Goal: Navigation & Orientation: Go to known website

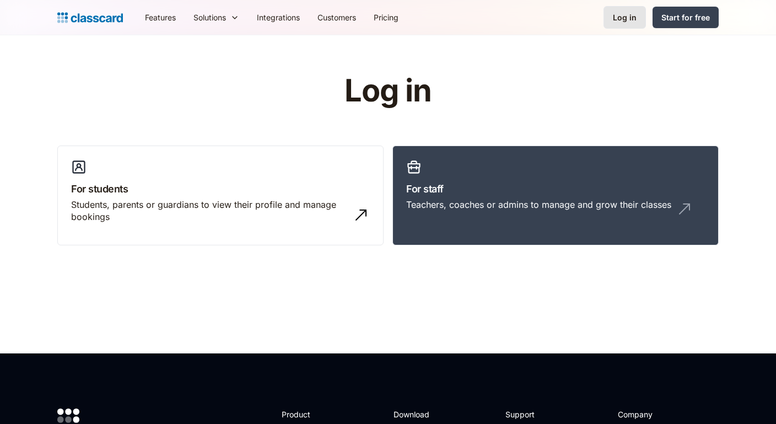
click at [620, 20] on div "Log in" at bounding box center [625, 18] width 24 height 12
click at [622, 19] on div "Log in" at bounding box center [625, 18] width 24 height 12
drag, startPoint x: 624, startPoint y: 17, endPoint x: 545, endPoint y: 167, distance: 169.0
click at [623, 16] on div "Log in" at bounding box center [625, 18] width 24 height 12
click at [545, 167] on link "For staff Teachers, coaches or admins to manage and grow their classes" at bounding box center [555, 195] width 326 height 100
